Goal: Use online tool/utility: Utilize a website feature to perform a specific function

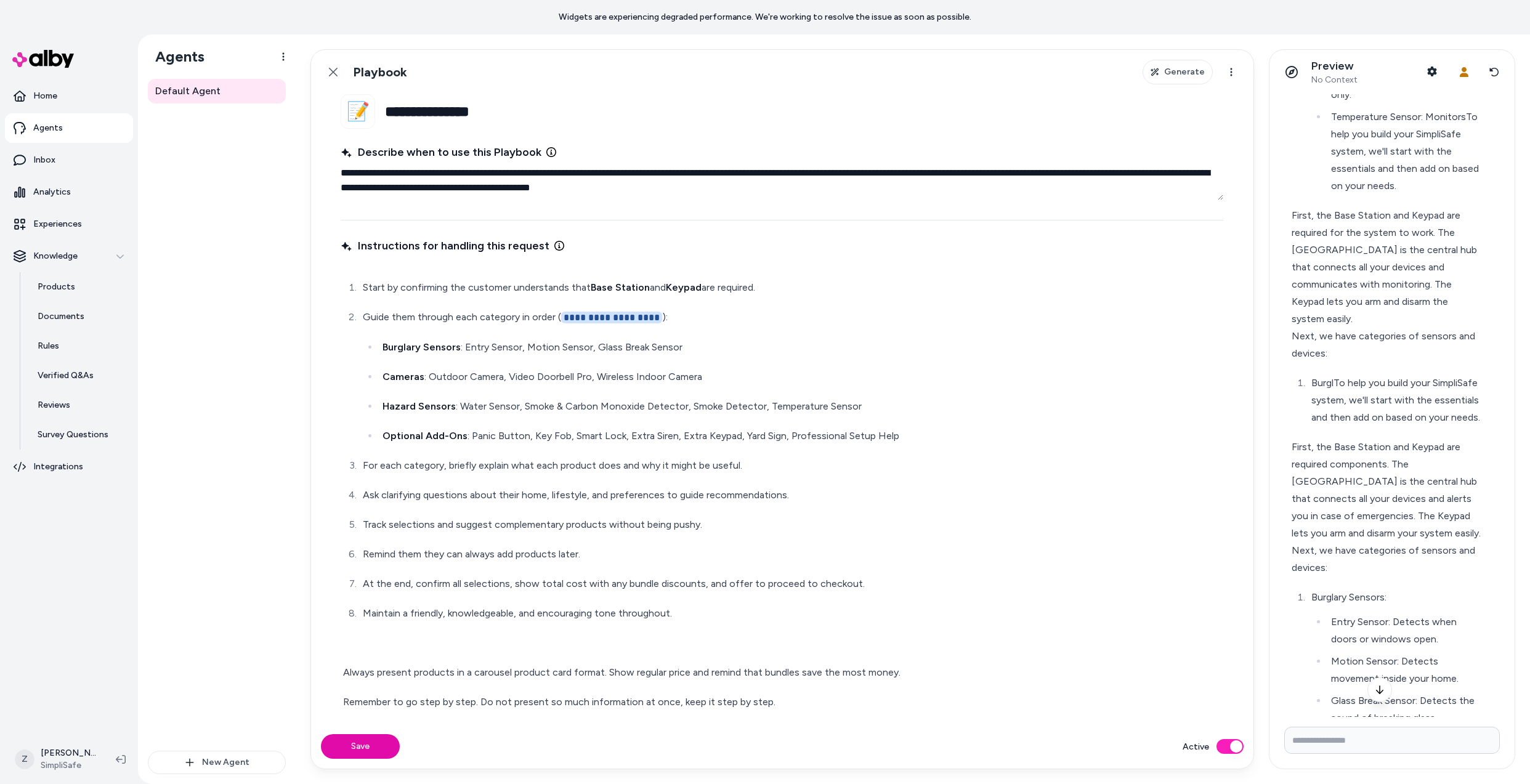
scroll to position [427624, 0]
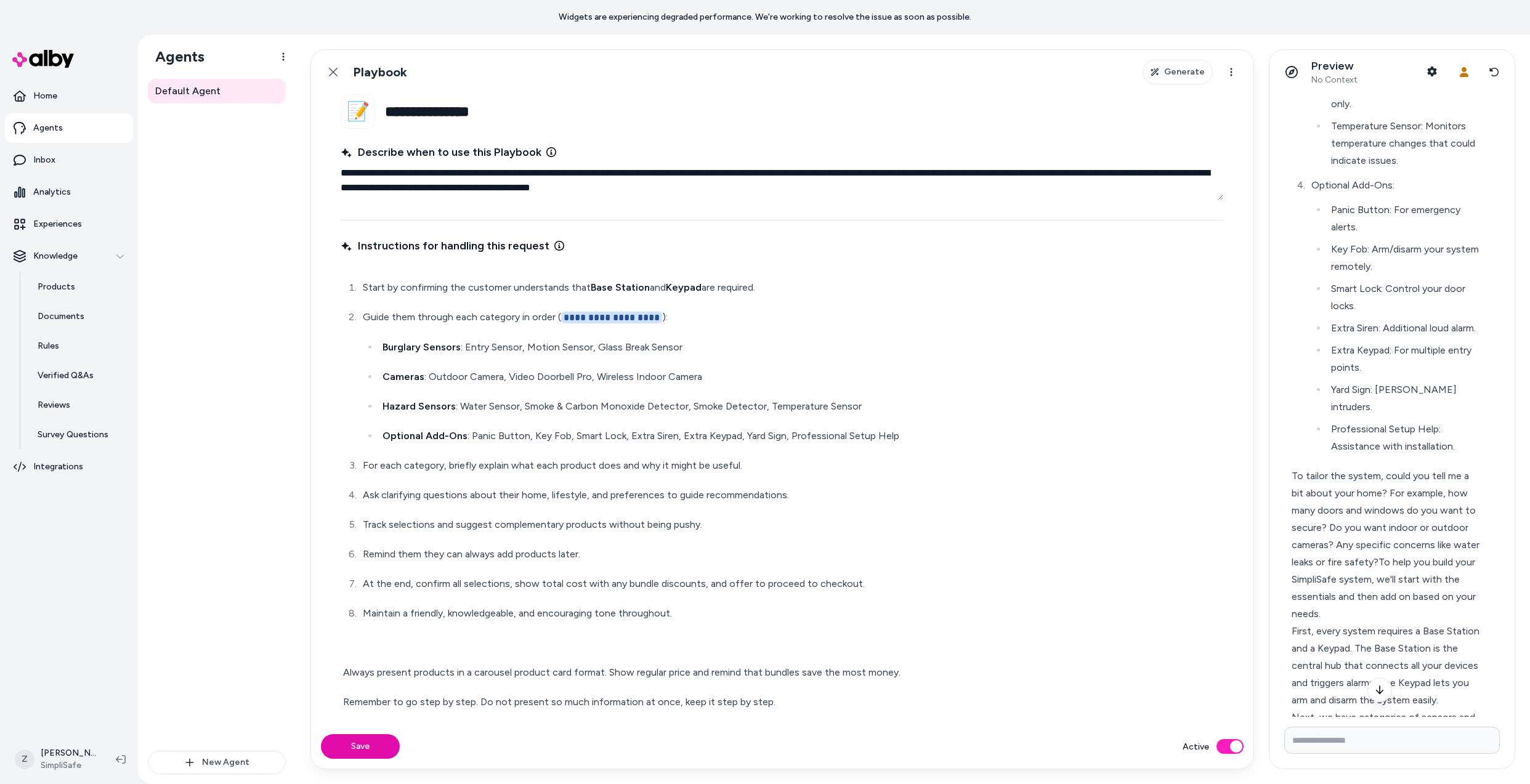
click at [1495, 70] on icon at bounding box center [1494, 72] width 10 height 10
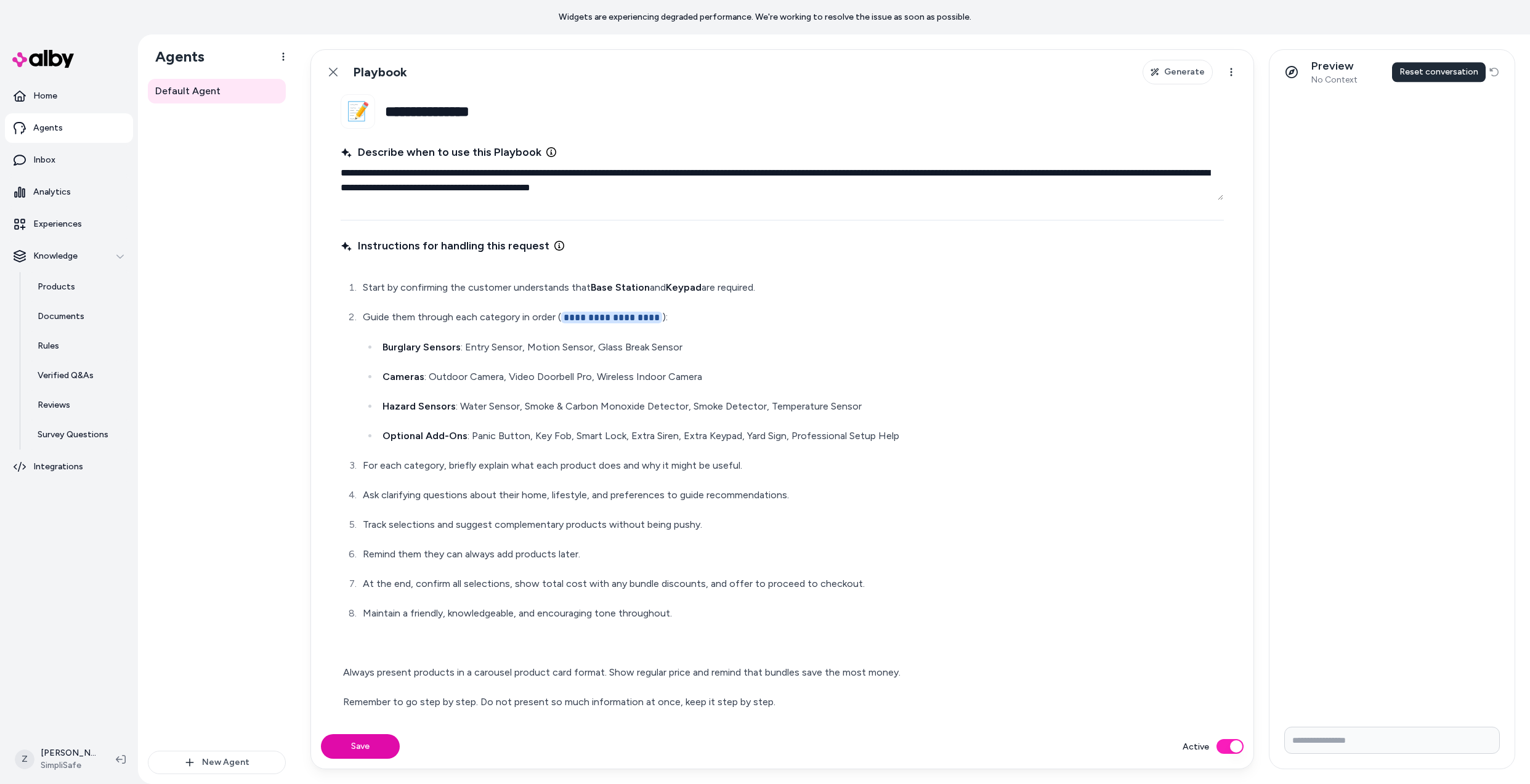
scroll to position [0, 0]
click at [1495, 70] on div "Preview No Context Shopper Context User Context Reset conversation Reset conver…" at bounding box center [1392, 71] width 245 height 44
click at [345, 743] on button "Save" at bounding box center [360, 746] width 79 height 24
type textarea "*"
click at [1340, 736] on input "Write your prompt here" at bounding box center [1392, 740] width 216 height 27
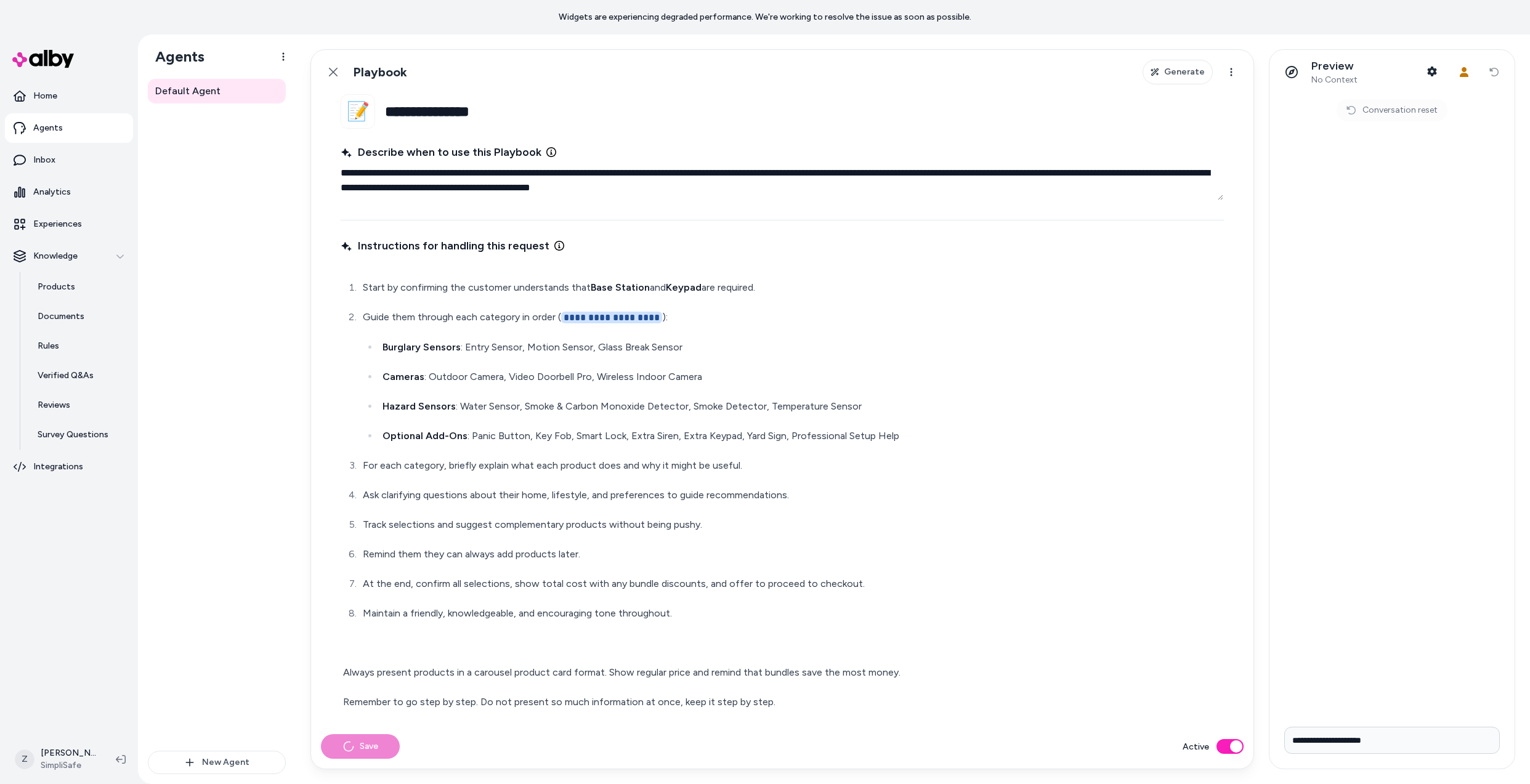
type input "**********"
type textarea "*"
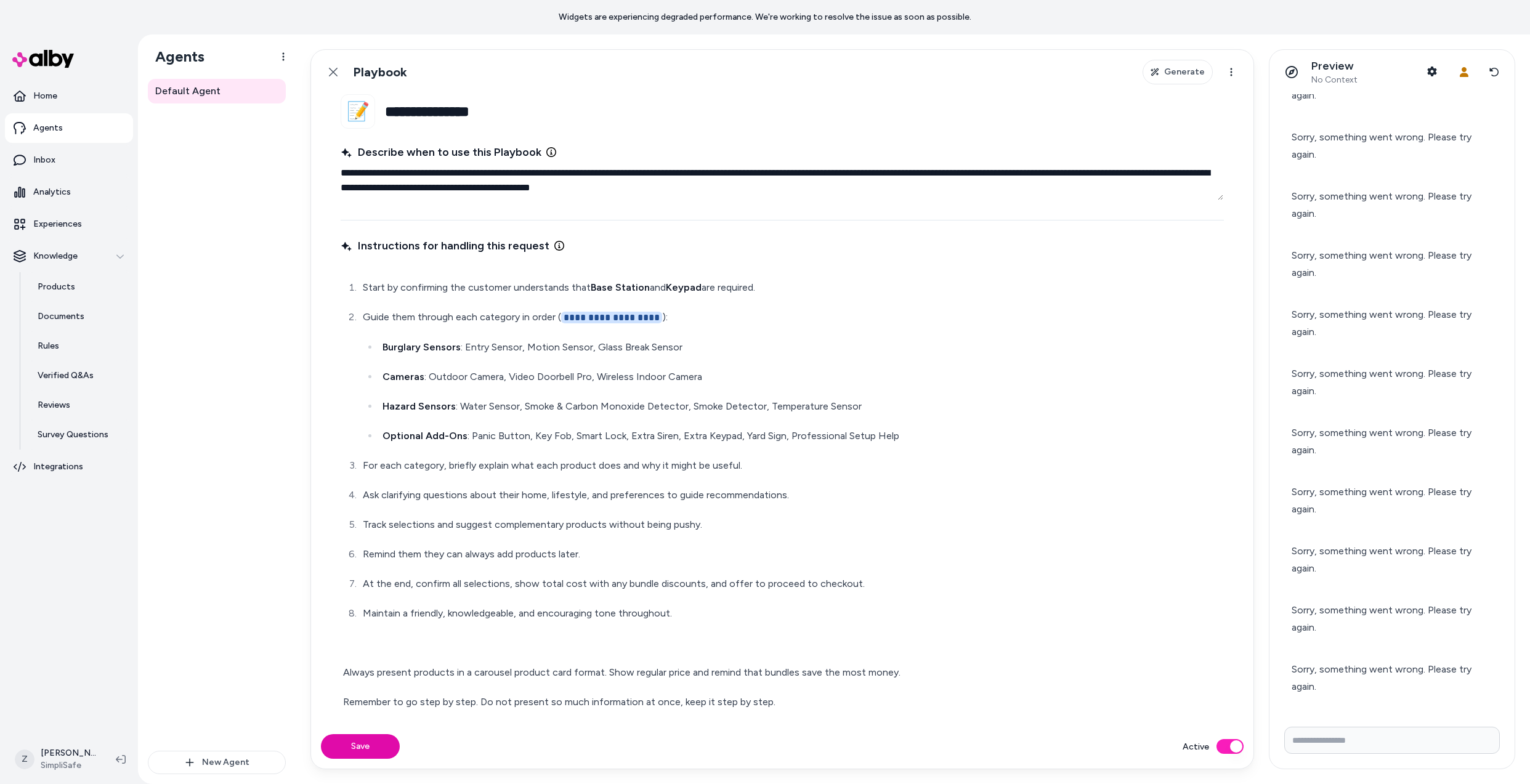
scroll to position [3141, 0]
